Goal: Transaction & Acquisition: Purchase product/service

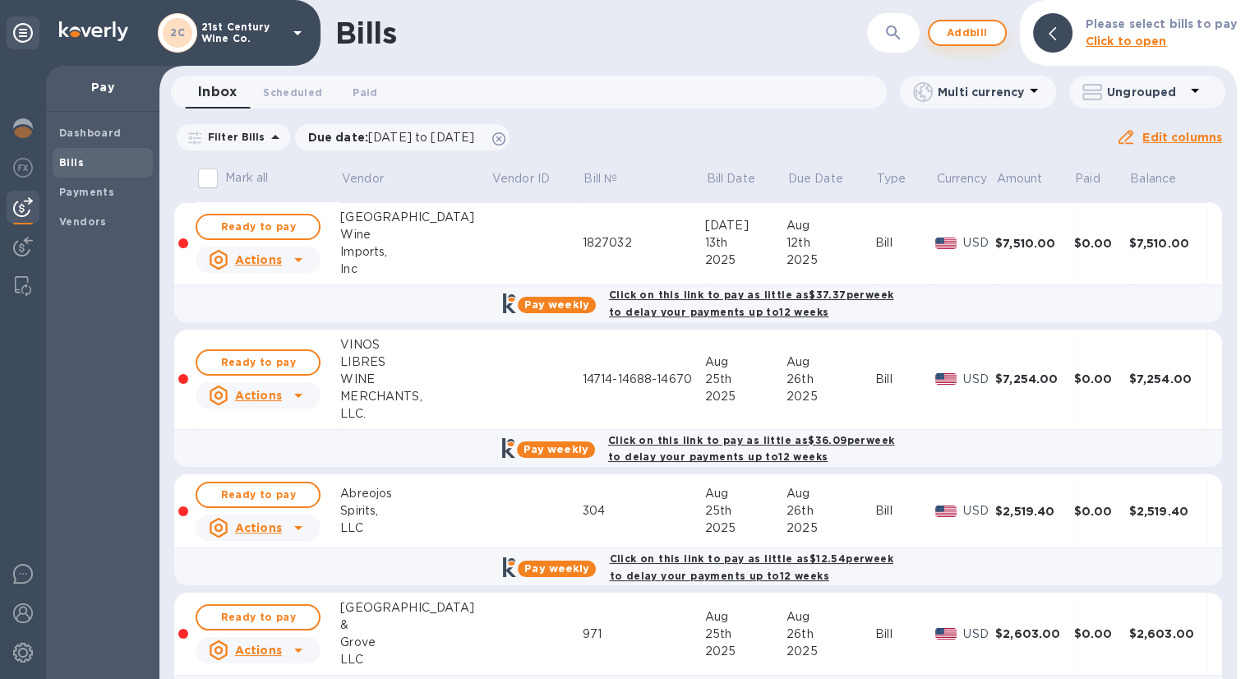
click at [956, 30] on span "Add bill" at bounding box center [966, 33] width 49 height 20
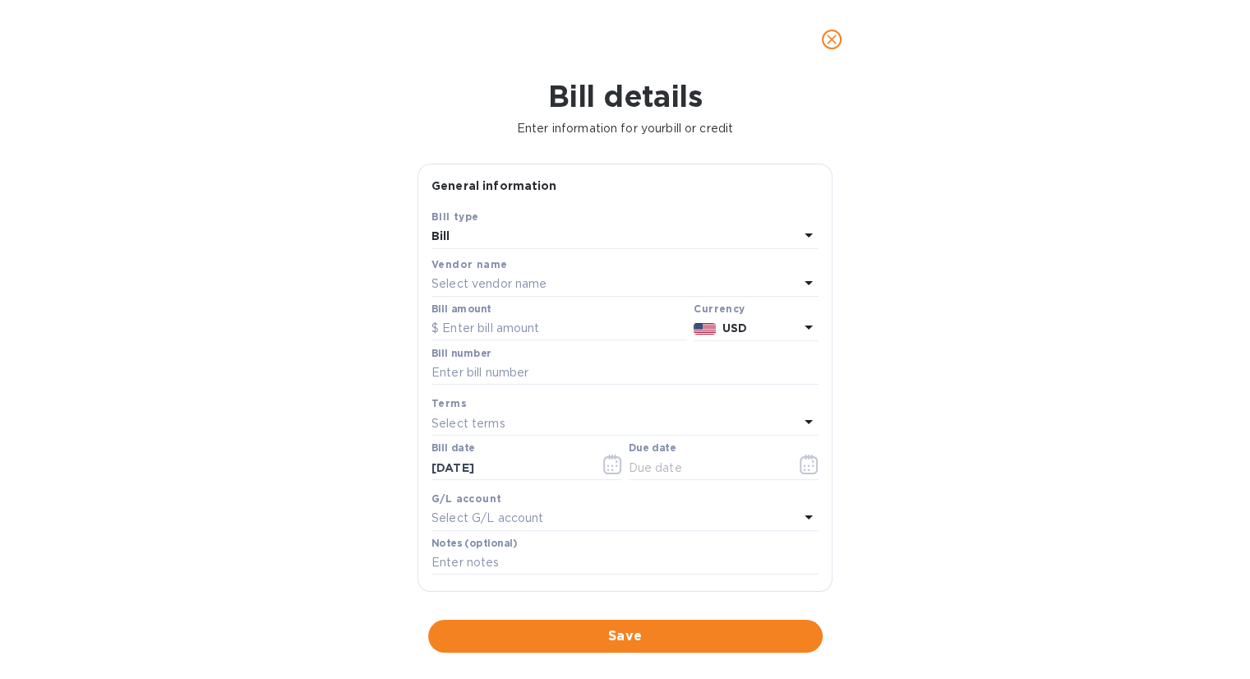
click at [483, 285] on p "Select vendor name" at bounding box center [488, 283] width 115 height 17
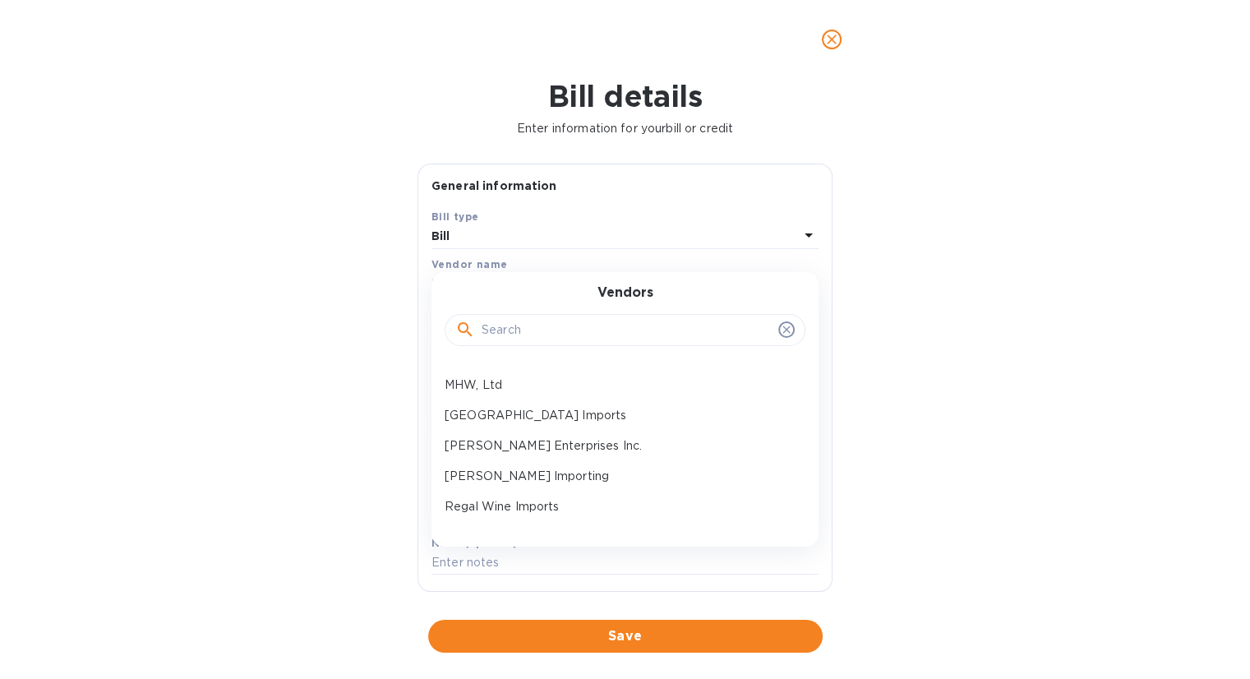
scroll to position [329, 0]
click at [540, 405] on p "[PERSON_NAME] Enterprises Inc." at bounding box center [618, 413] width 348 height 17
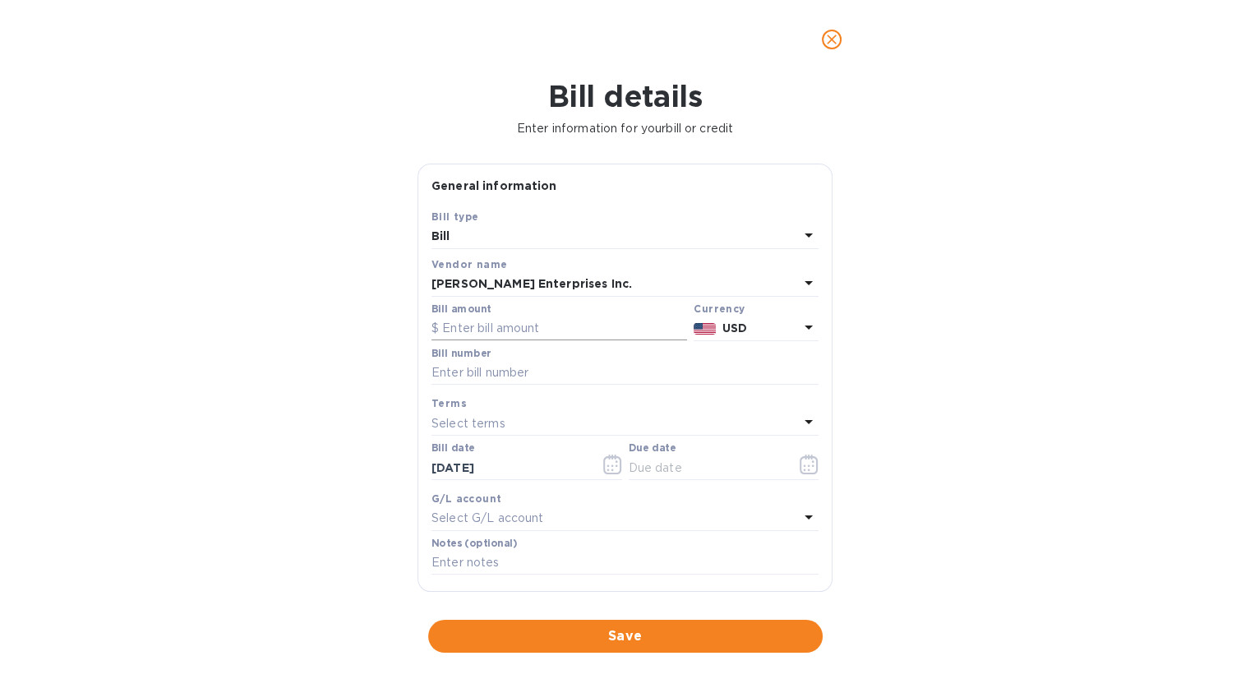
click at [500, 323] on input "text" at bounding box center [559, 328] width 256 height 25
type input "352.30"
click at [518, 367] on input "text" at bounding box center [624, 373] width 387 height 25
type input "1772-518"
click at [801, 466] on icon "button" at bounding box center [808, 464] width 19 height 20
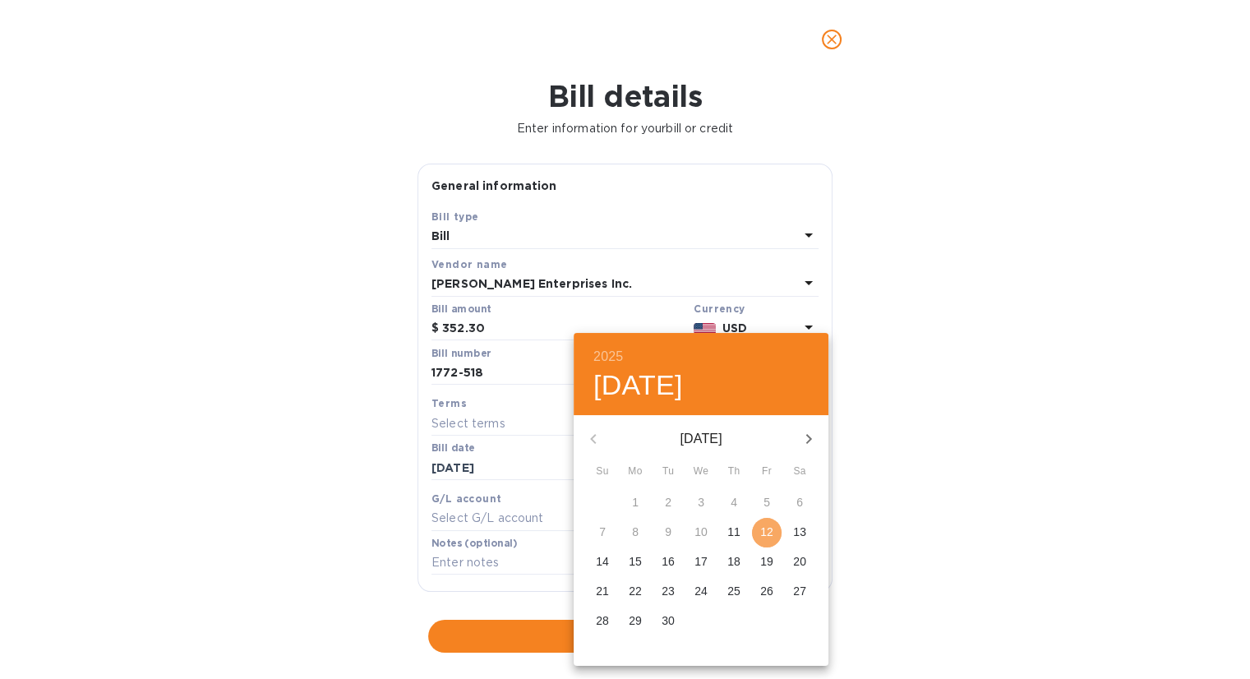
click at [765, 529] on p "12" at bounding box center [766, 531] width 13 height 16
type input "[DATE]"
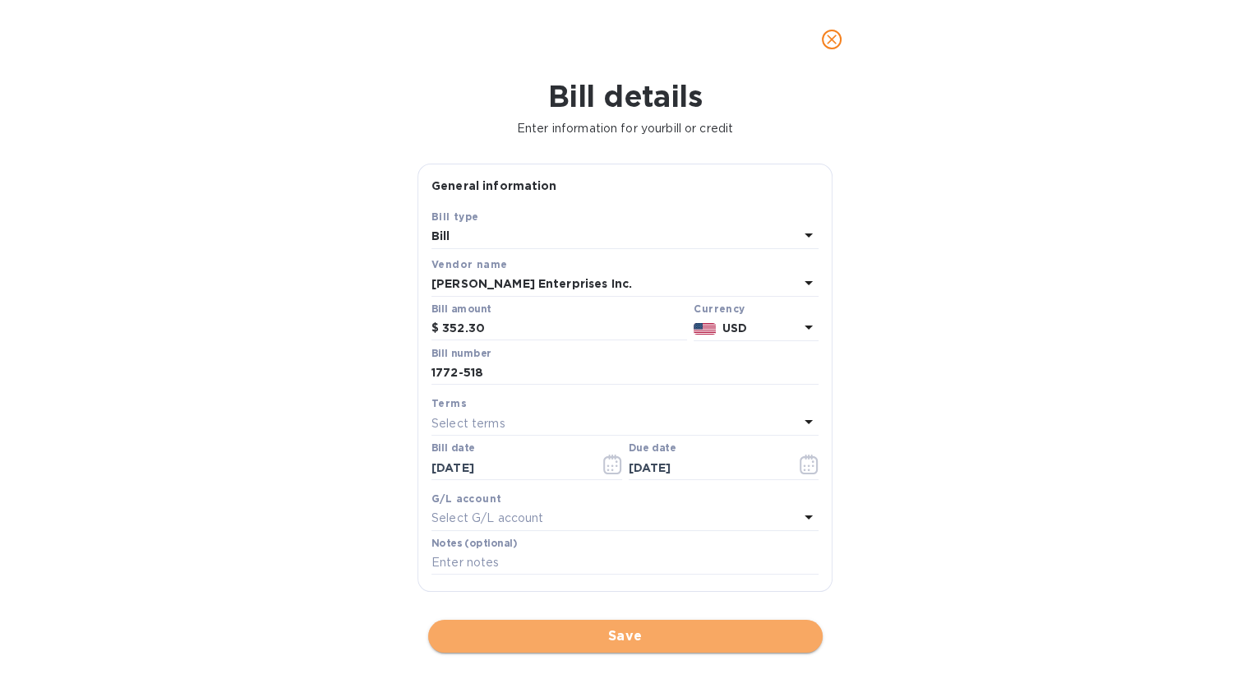
click at [641, 626] on span "Save" at bounding box center [625, 636] width 368 height 20
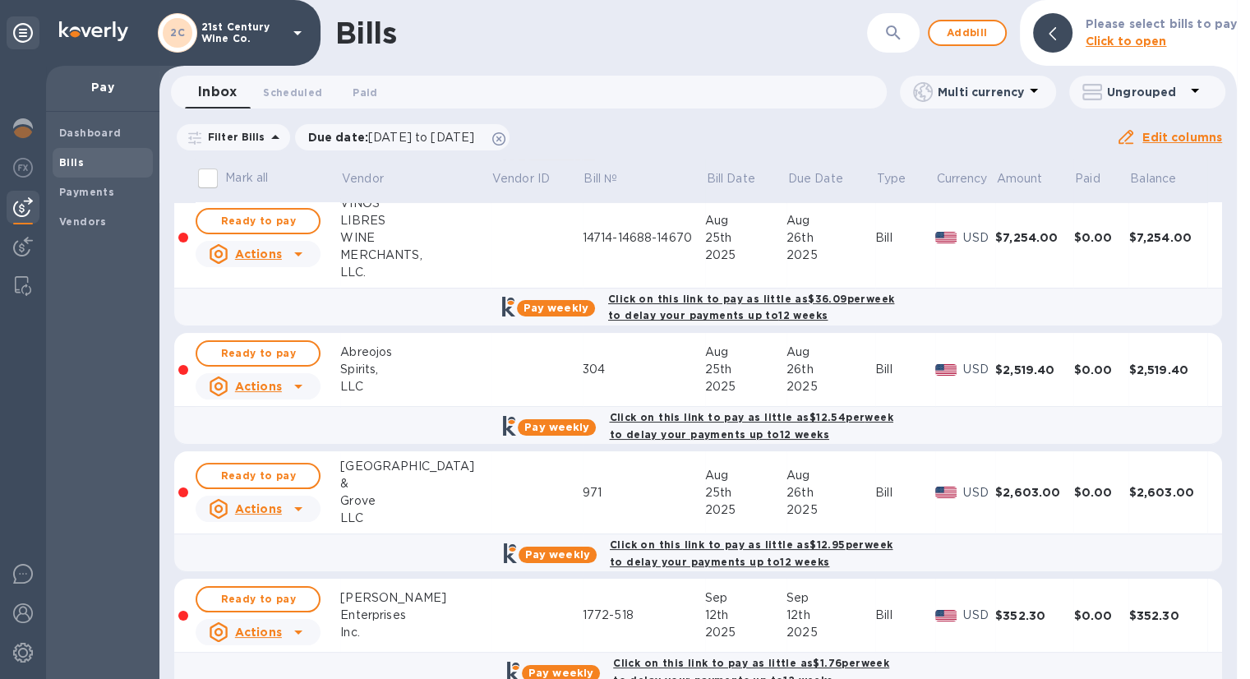
scroll to position [171, 0]
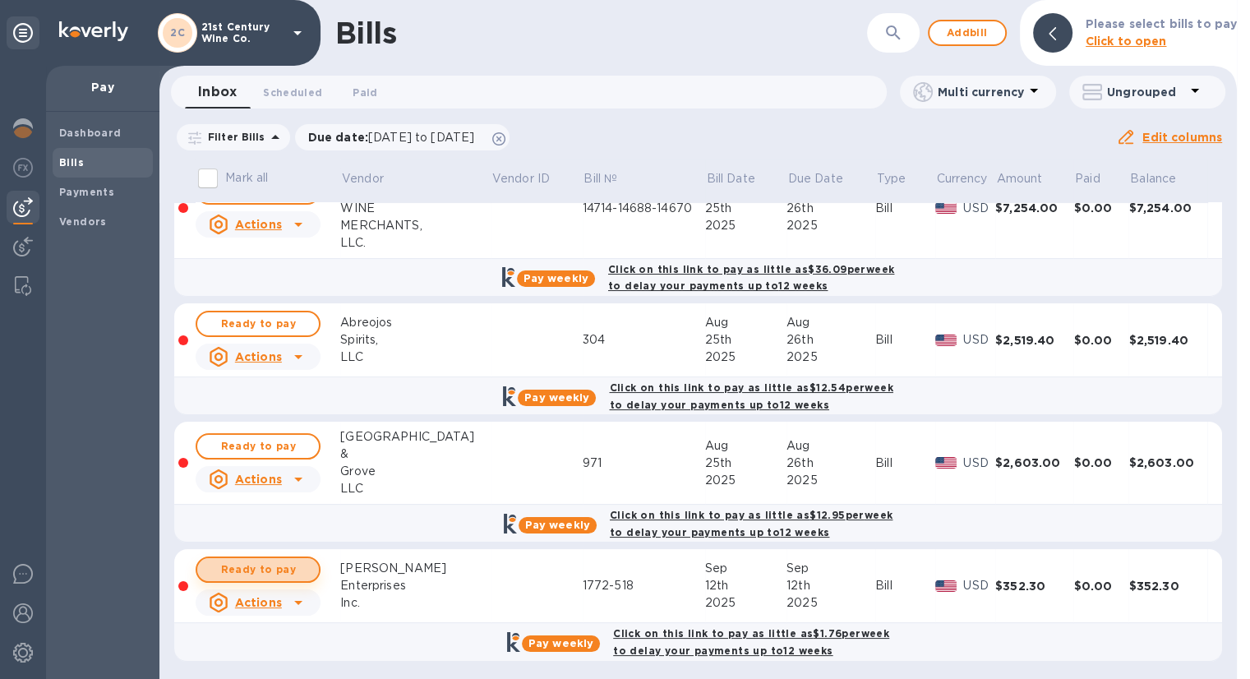
click at [290, 564] on span "Ready to pay" at bounding box center [257, 570] width 95 height 20
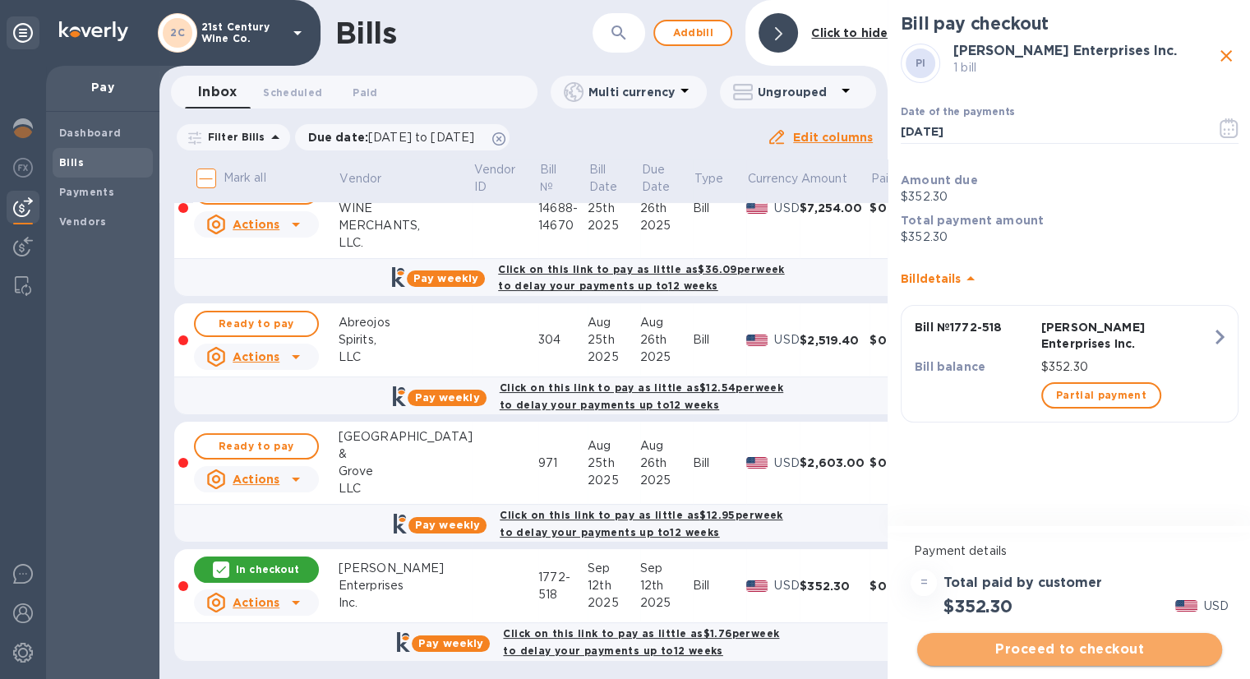
click at [1078, 642] on span "Proceed to checkout" at bounding box center [1069, 649] width 279 height 20
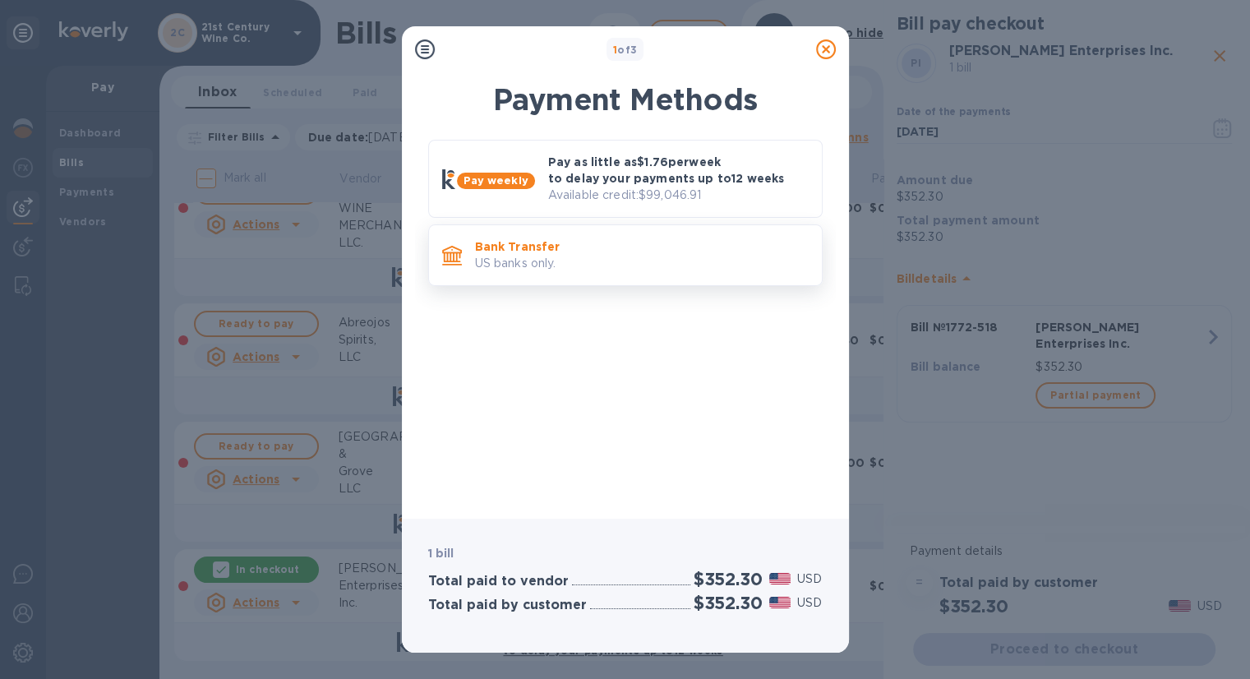
click at [579, 262] on p "US banks only." at bounding box center [642, 263] width 334 height 17
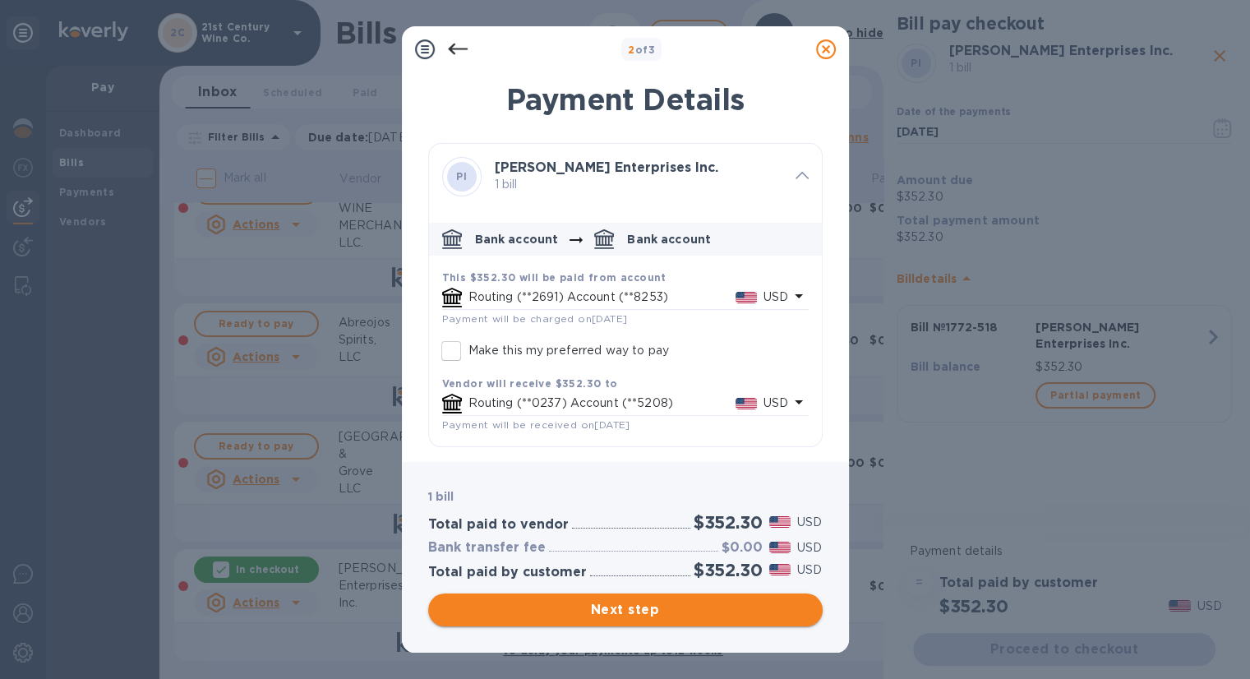
click at [645, 606] on span "Next step" at bounding box center [625, 610] width 368 height 20
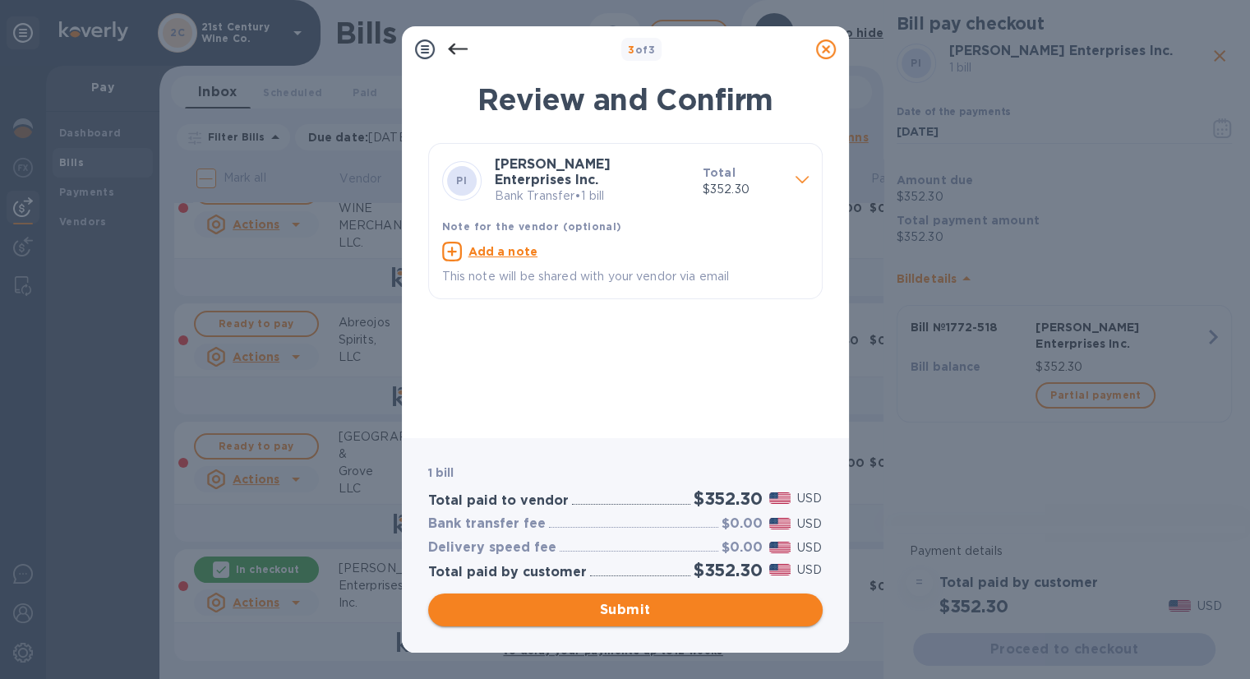
click at [645, 606] on span "Submit" at bounding box center [625, 610] width 368 height 20
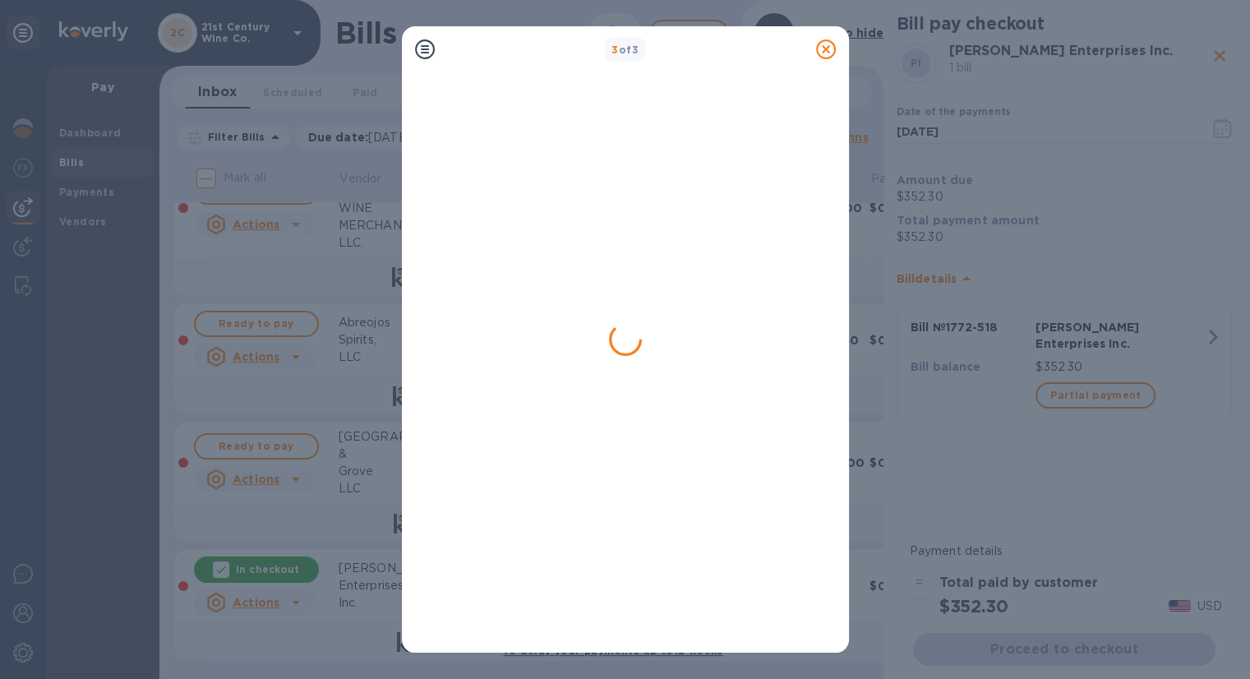
scroll to position [0, 0]
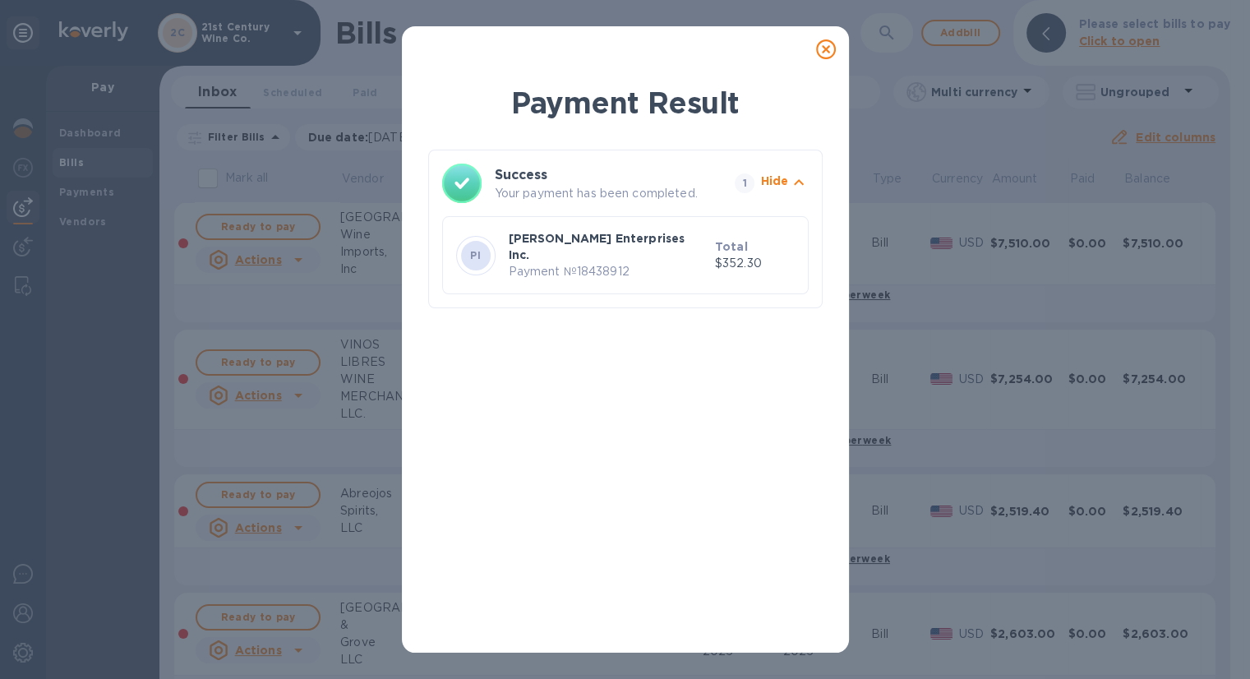
click at [822, 52] on icon at bounding box center [826, 49] width 20 height 20
